Goal: Task Accomplishment & Management: Use online tool/utility

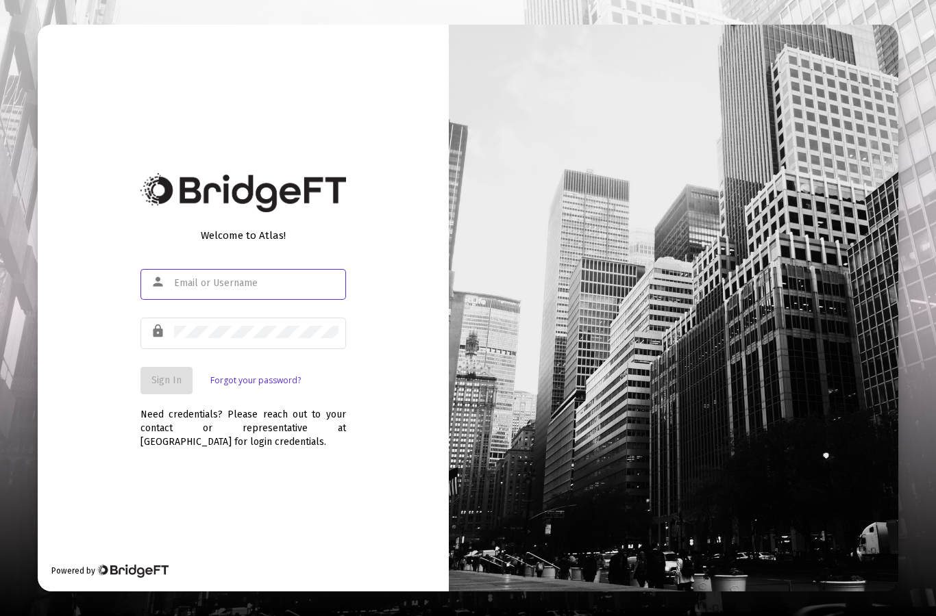
click at [193, 289] on input "text" at bounding box center [256, 283] width 164 height 11
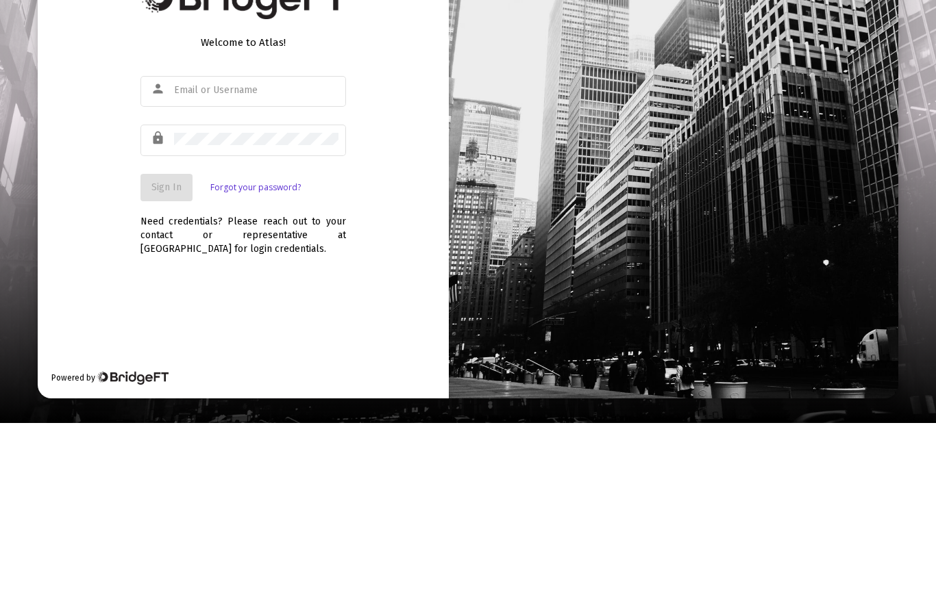
scroll to position [55, 0]
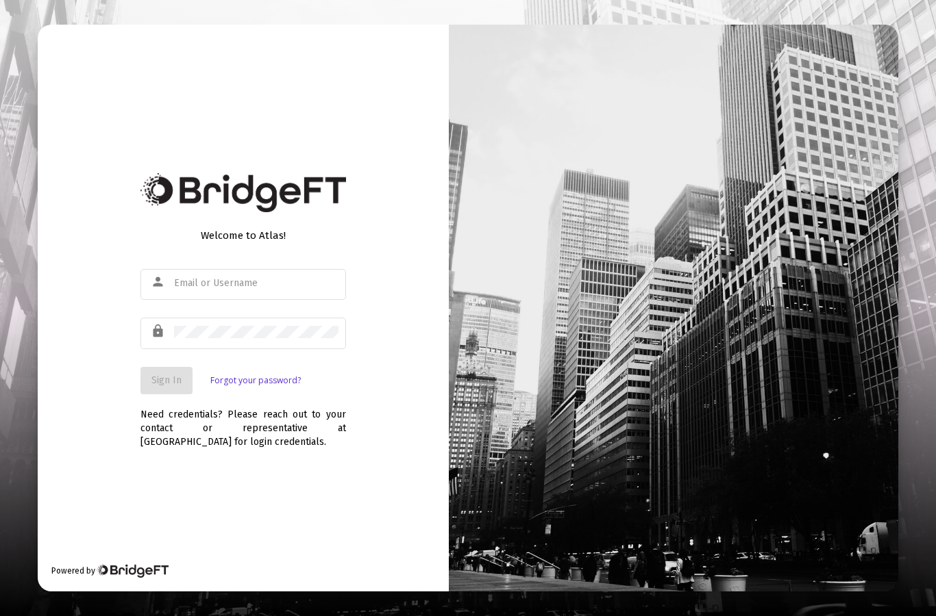
type input "[EMAIL_ADDRESS][DOMAIN_NAME]"
click at [161, 375] on span "Sign In" at bounding box center [166, 381] width 30 height 12
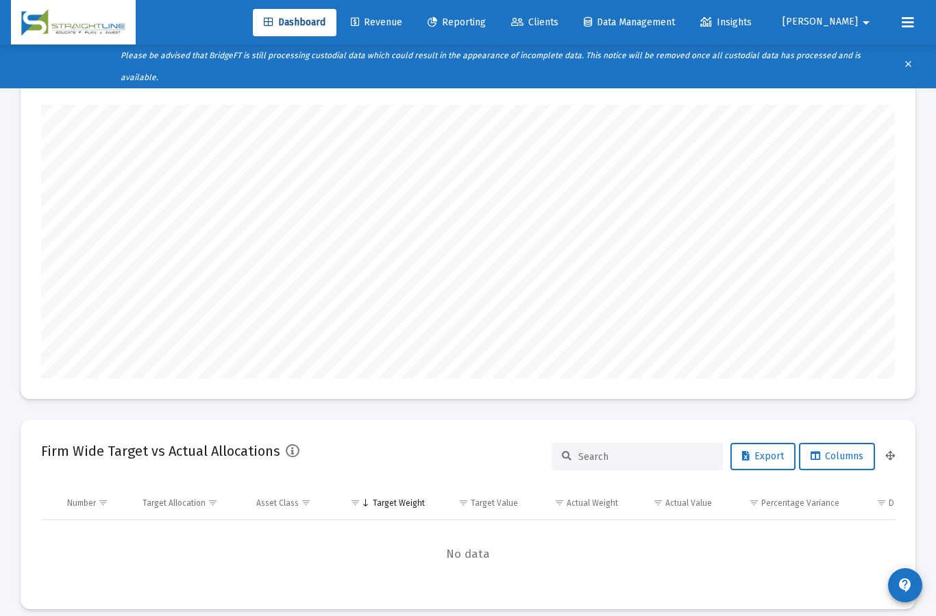
scroll to position [274, 459]
click at [497, 29] on link "Reporting" at bounding box center [456, 22] width 80 height 27
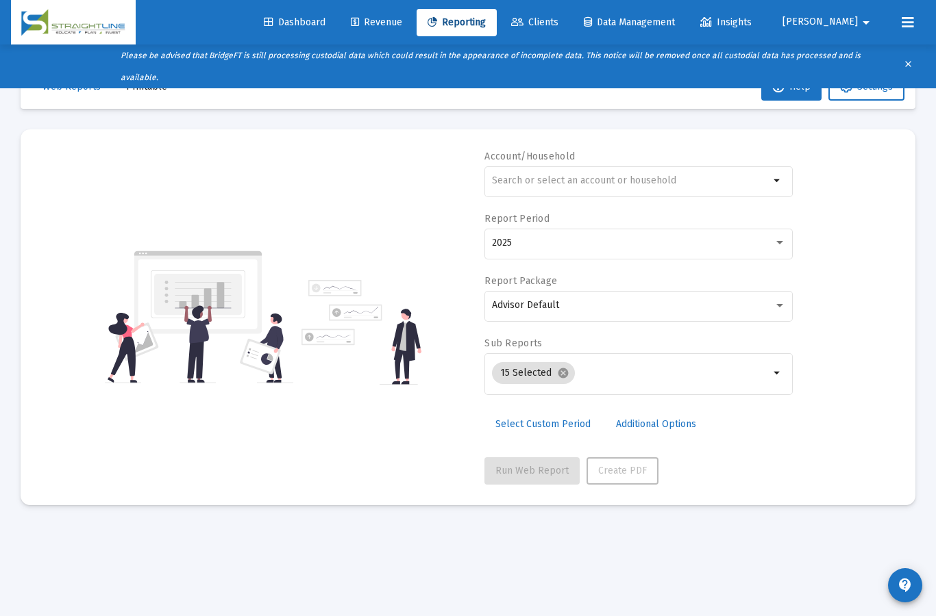
click at [512, 175] on input "text" at bounding box center [630, 180] width 277 height 11
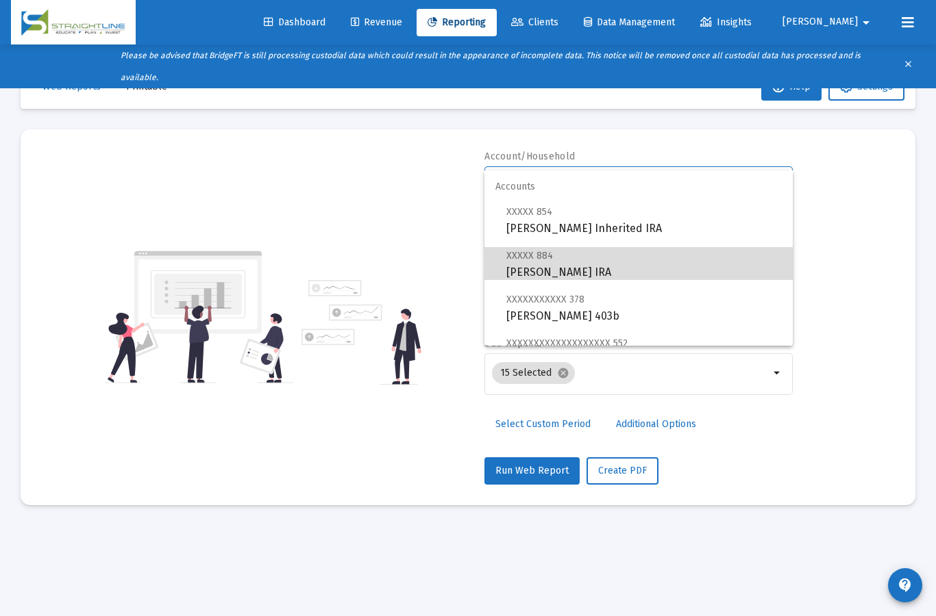
click at [531, 268] on span "XXXXX 884 [PERSON_NAME] IRA" at bounding box center [643, 264] width 275 height 34
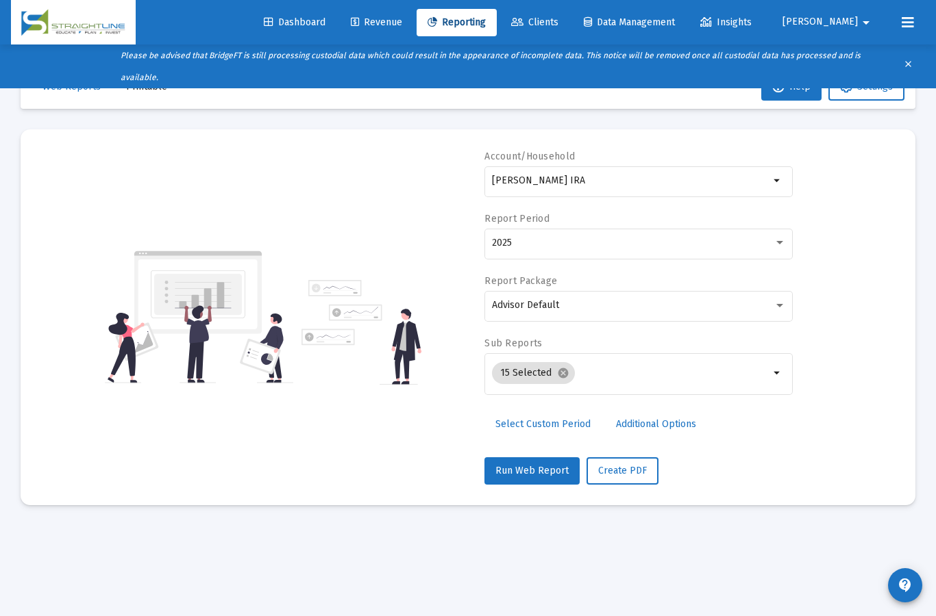
click at [523, 238] on div "2025" at bounding box center [632, 243] width 281 height 11
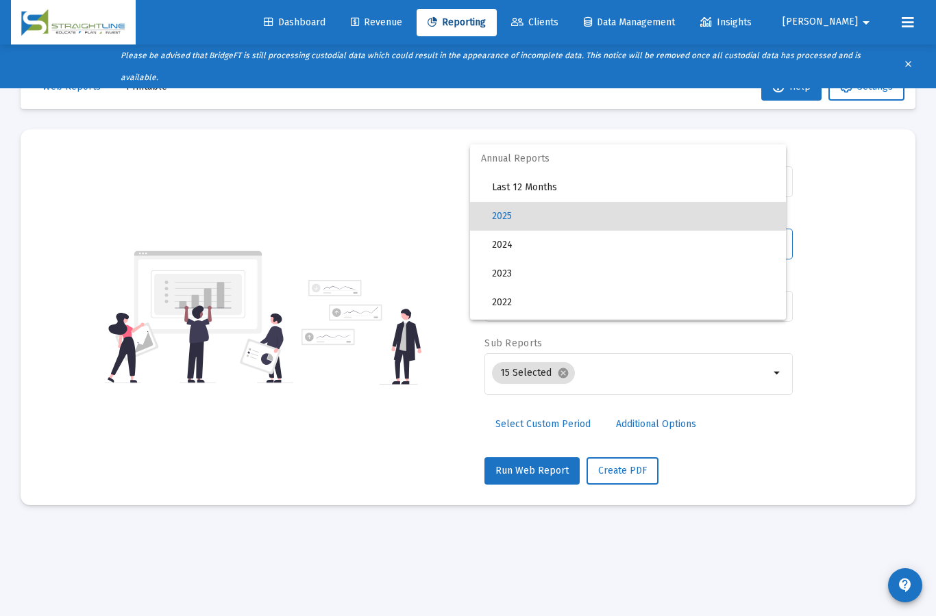
click at [375, 184] on div at bounding box center [468, 308] width 936 height 616
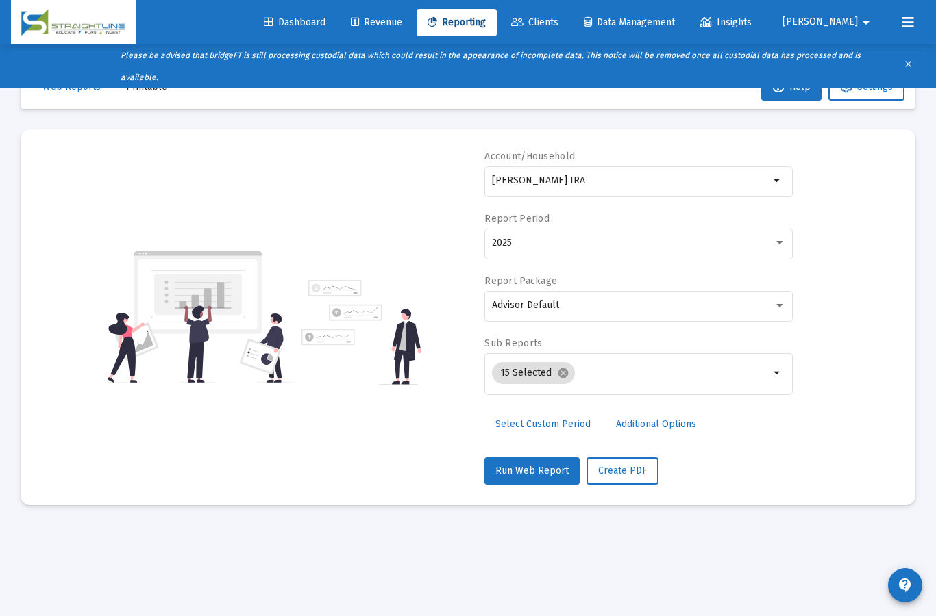
click at [508, 299] on span "Advisor Default" at bounding box center [525, 305] width 67 height 12
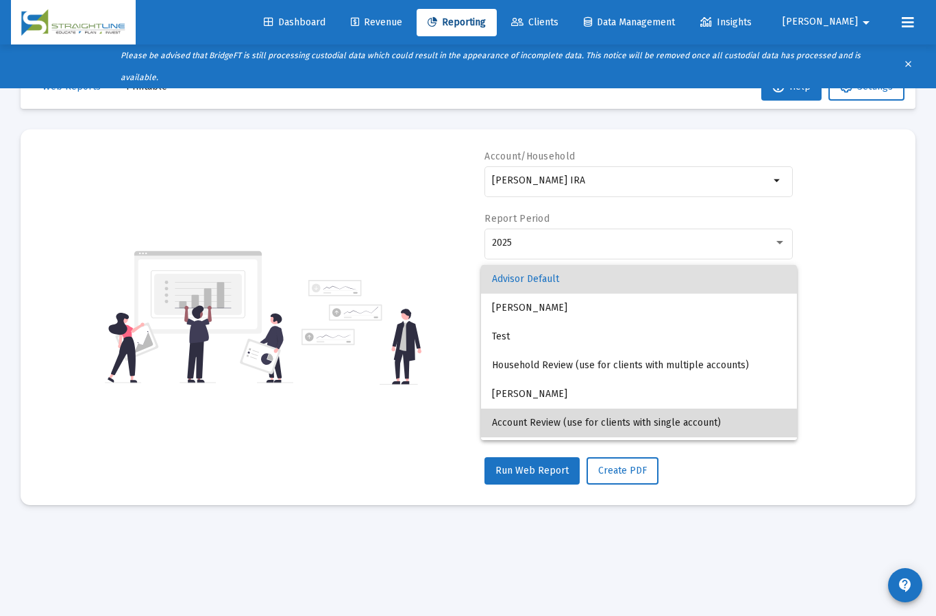
click at [541, 428] on span "Account Review (use for clients with single account)" at bounding box center [639, 423] width 294 height 29
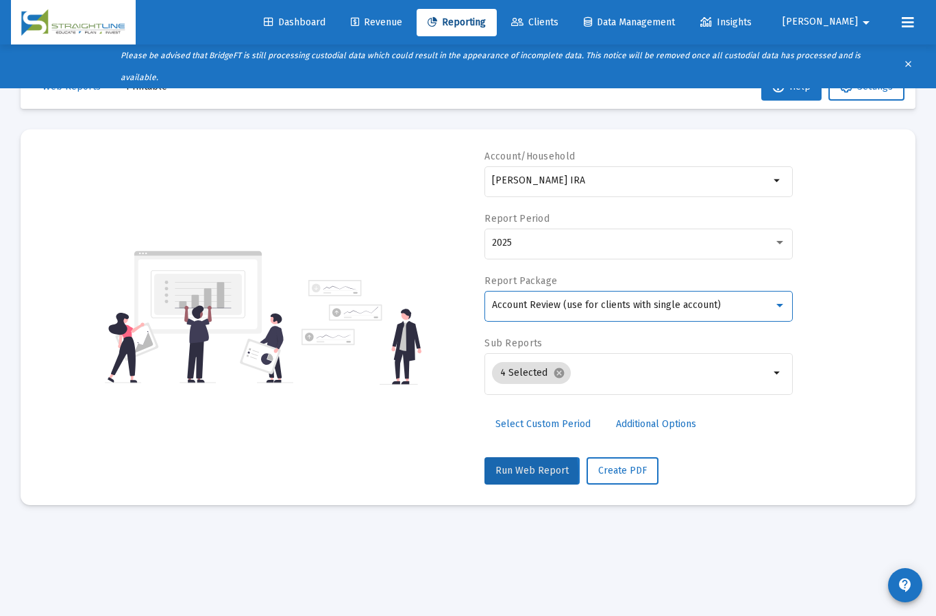
click at [502, 465] on span "Run Web Report" at bounding box center [531, 471] width 73 height 12
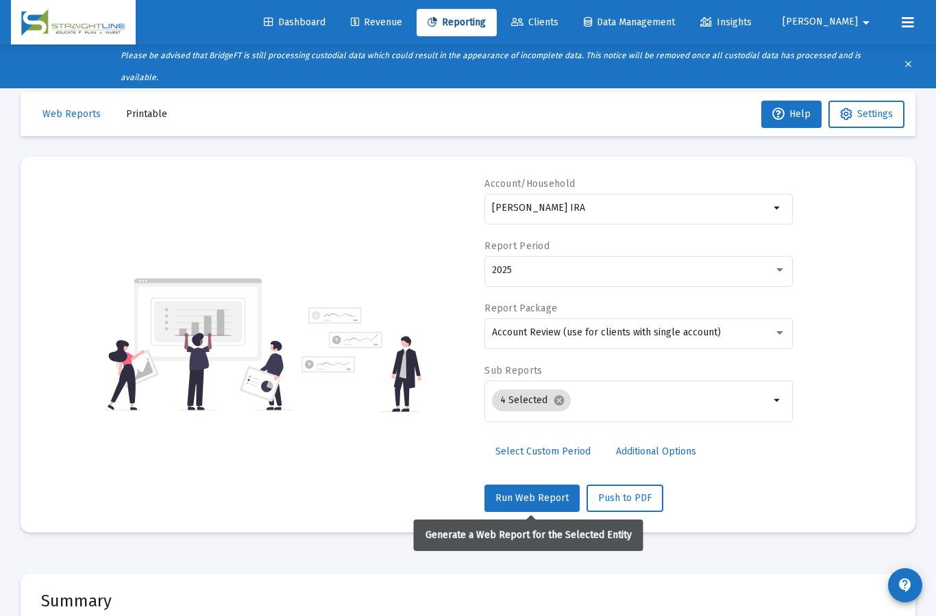
click at [521, 205] on input "[PERSON_NAME] IRA" at bounding box center [630, 208] width 277 height 11
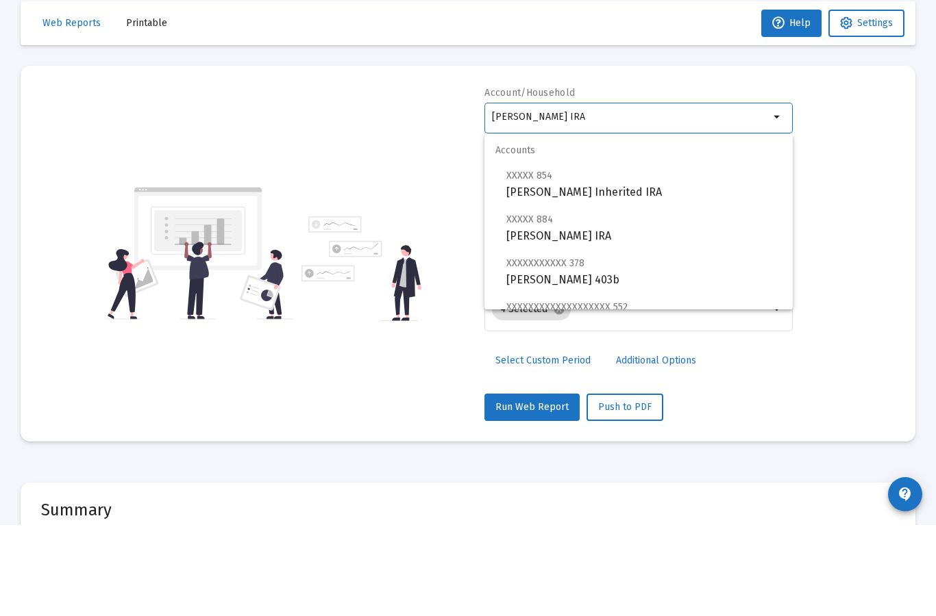
click at [605, 203] on input "[PERSON_NAME] IRA" at bounding box center [630, 208] width 277 height 11
type input "Reill"
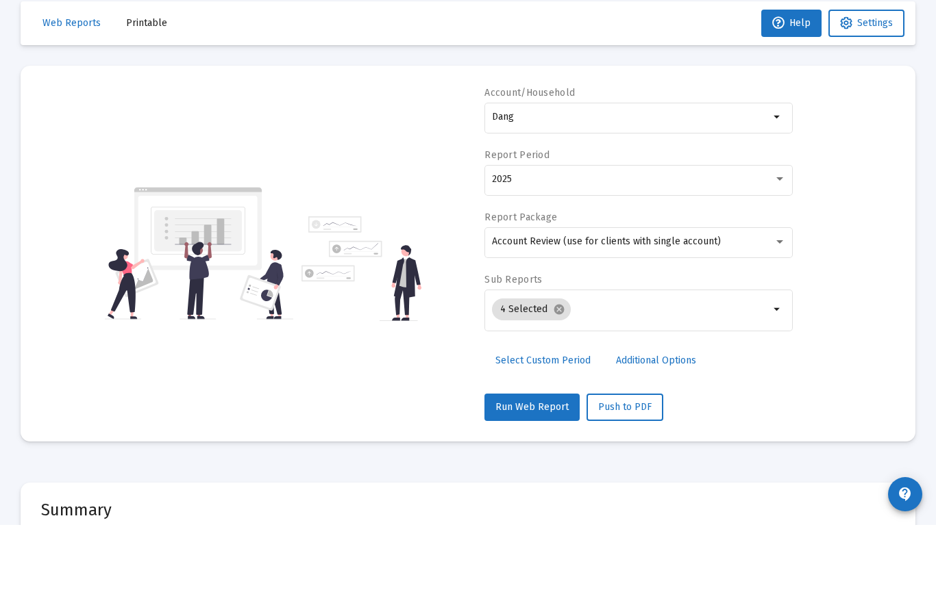
scroll to position [91, 0]
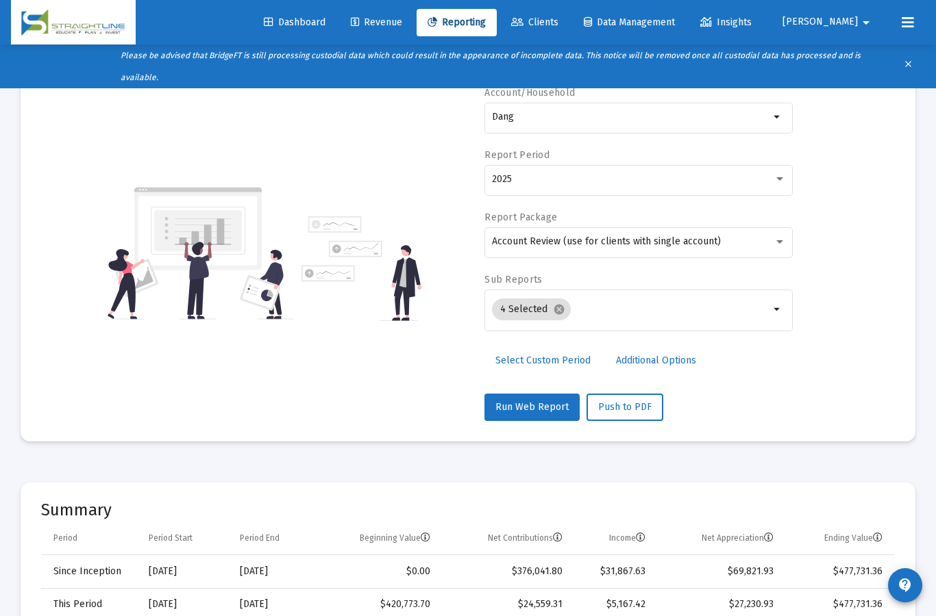
click at [533, 123] on input "Dang" at bounding box center [630, 117] width 277 height 11
click at [529, 118] on input "Dang" at bounding box center [630, 117] width 277 height 11
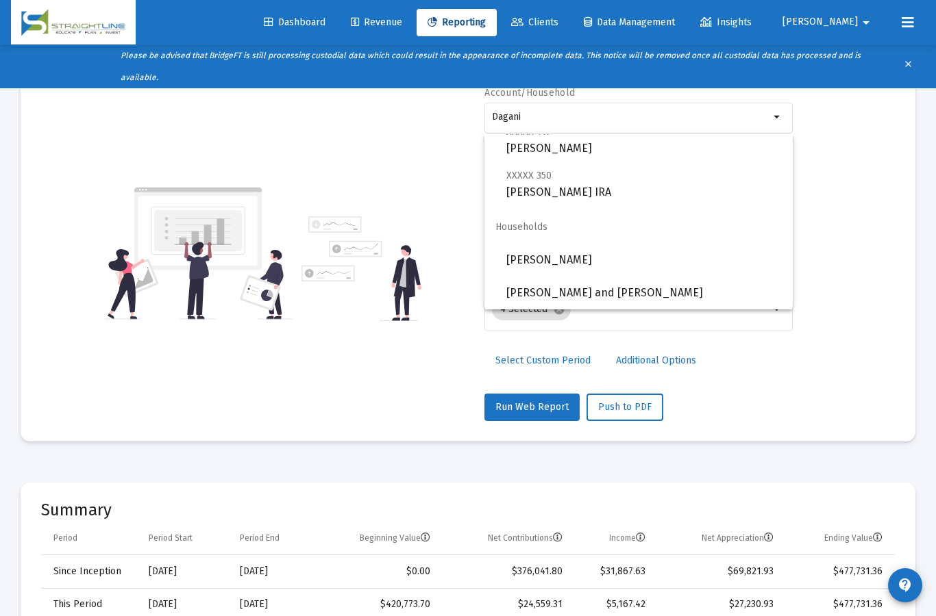
scroll to position [131, 0]
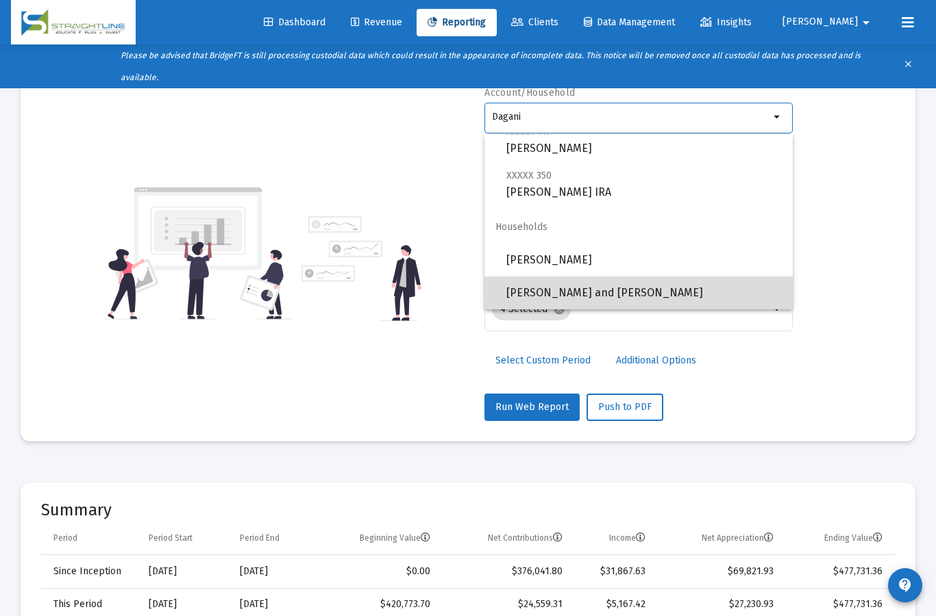
click at [524, 295] on span "[PERSON_NAME] and [PERSON_NAME]" at bounding box center [643, 293] width 275 height 33
type input "[PERSON_NAME] and [PERSON_NAME]"
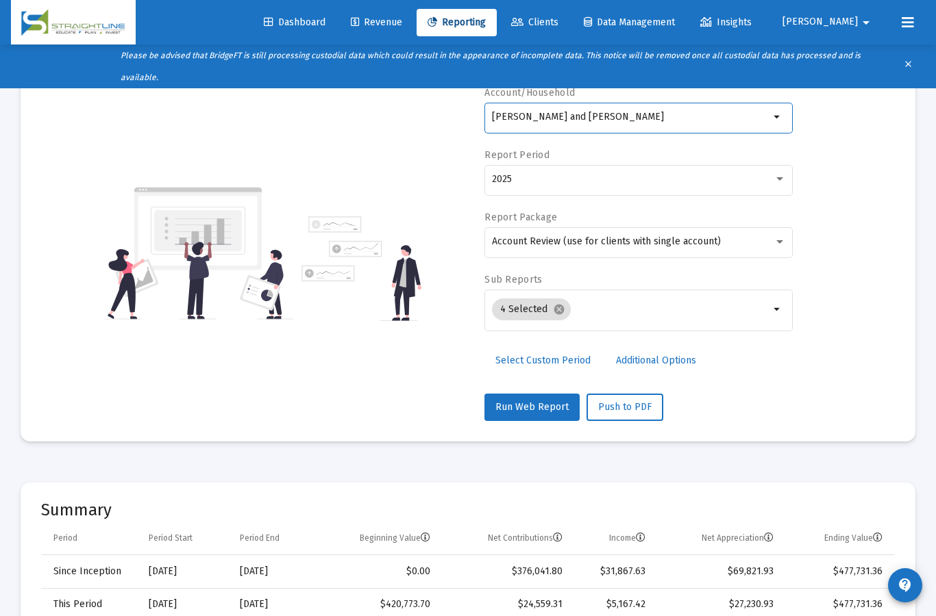
click at [529, 247] on span "Account Review (use for clients with single account)" at bounding box center [606, 242] width 229 height 12
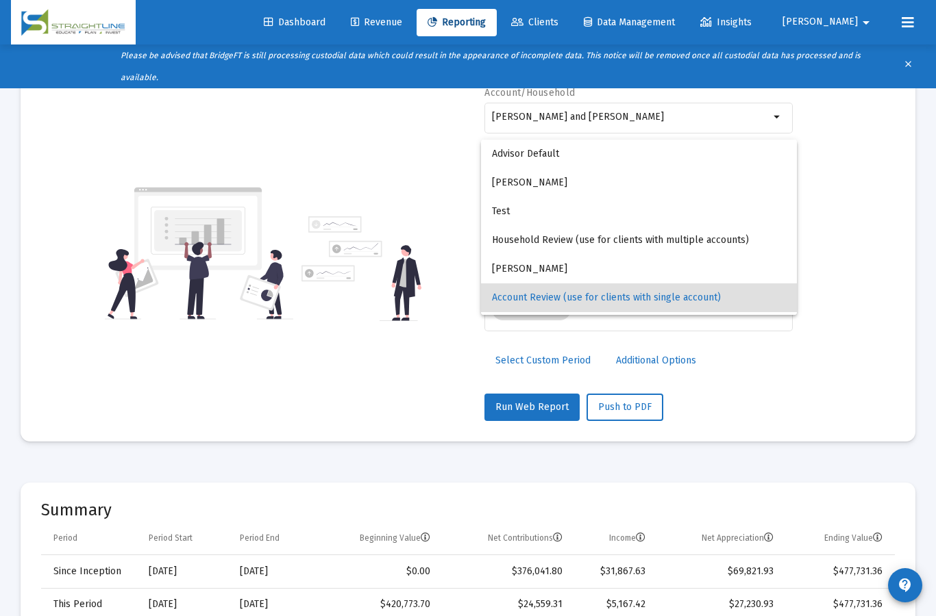
scroll to position [55, 0]
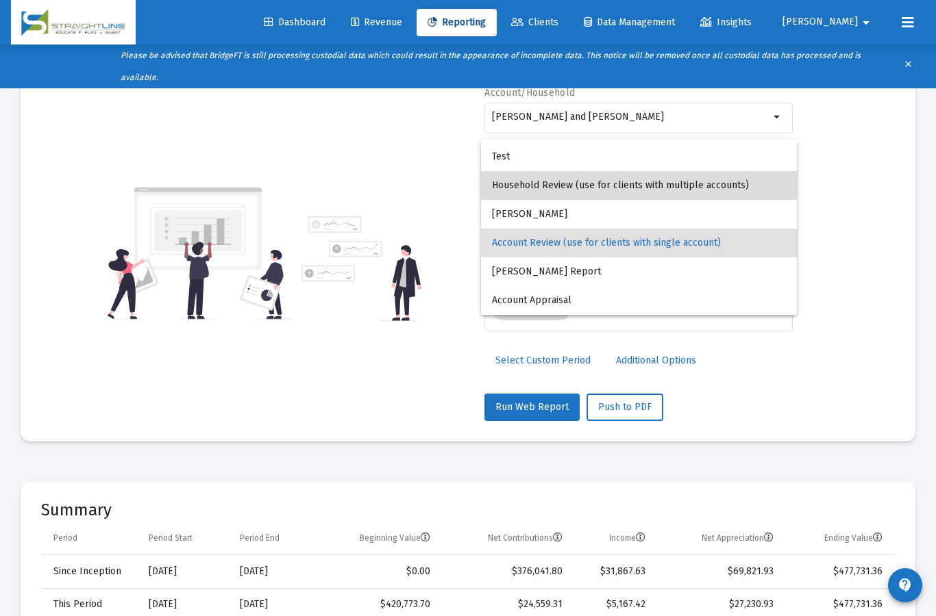
click at [540, 190] on span "Household Review (use for clients with multiple accounts)" at bounding box center [639, 185] width 294 height 29
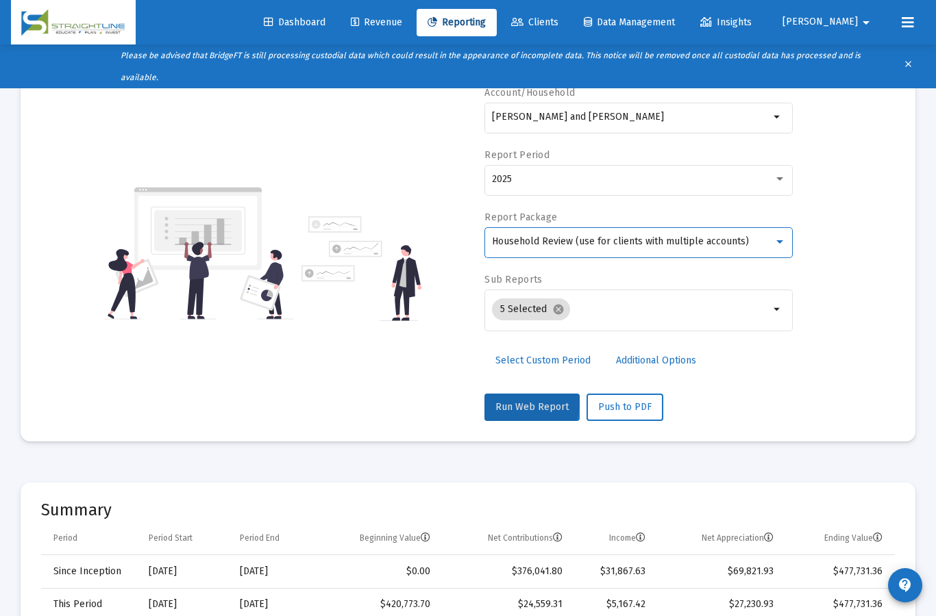
click at [505, 401] on span "Run Web Report" at bounding box center [531, 407] width 73 height 12
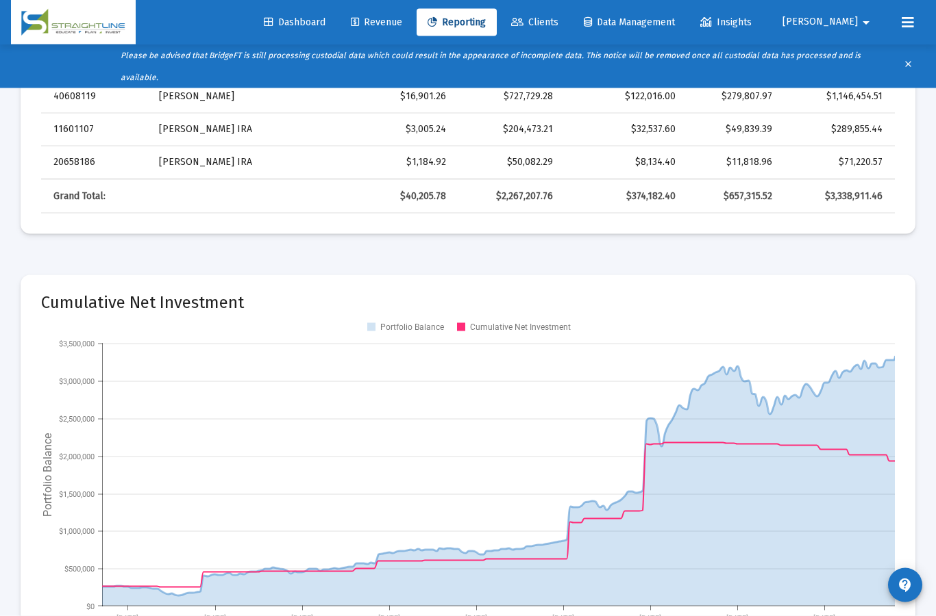
scroll to position [781, 0]
